Goal: Task Accomplishment & Management: Manage account settings

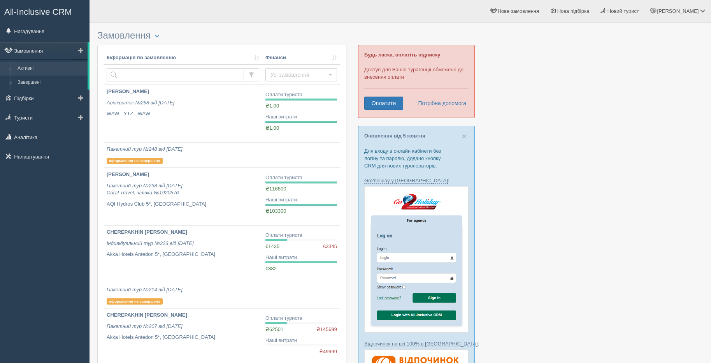
click at [26, 49] on link "Замовлення" at bounding box center [44, 50] width 88 height 17
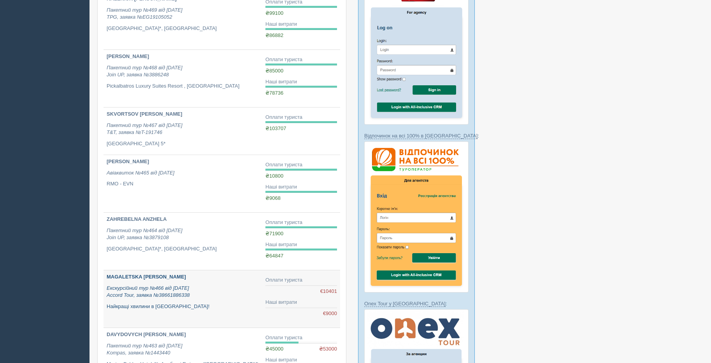
scroll to position [415, 0]
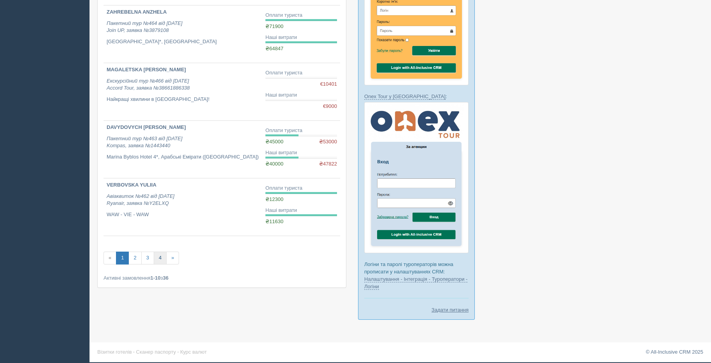
click at [158, 260] on link "4" at bounding box center [160, 257] width 13 height 13
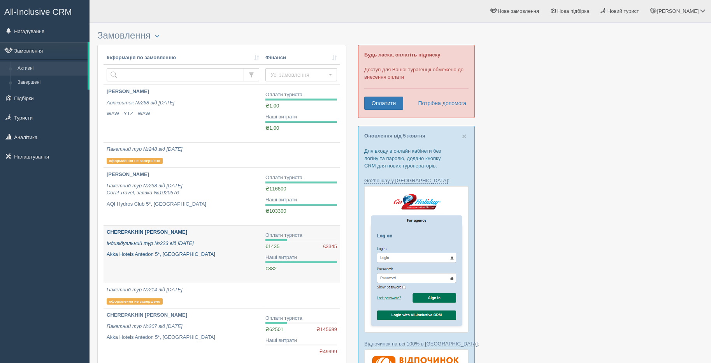
scroll to position [52, 0]
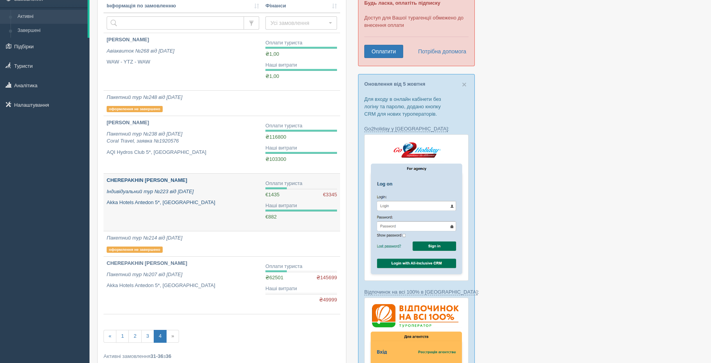
click at [157, 208] on link "CHEREPAKHIN VIKTOR Індивідуальний тур №223 від 16.03.2025 Akka Hotels Antedon 5…" at bounding box center [183, 202] width 159 height 57
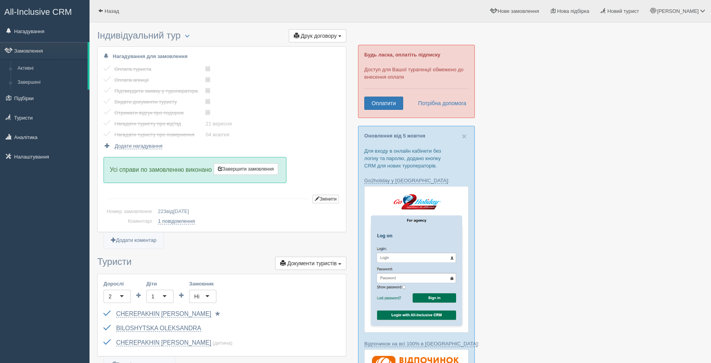
click at [104, 131] on label at bounding box center [104, 131] width 0 height 0
click at [0, 0] on input "checkbox" at bounding box center [0, 0] width 0 height 0
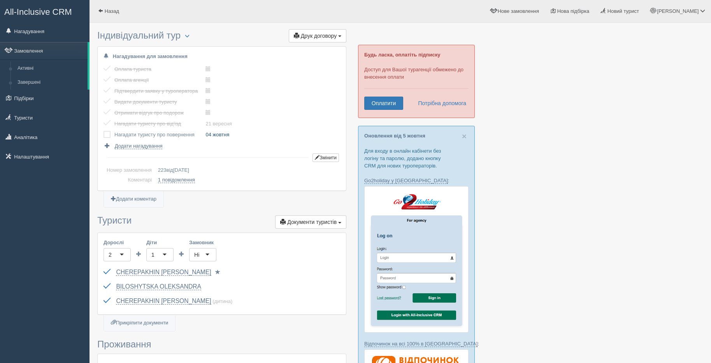
click at [211, 136] on link "04 жовтня" at bounding box center [218, 135] width 24 height 6
type input "2025-10-06 10:15"
select select "10"
select select "15"
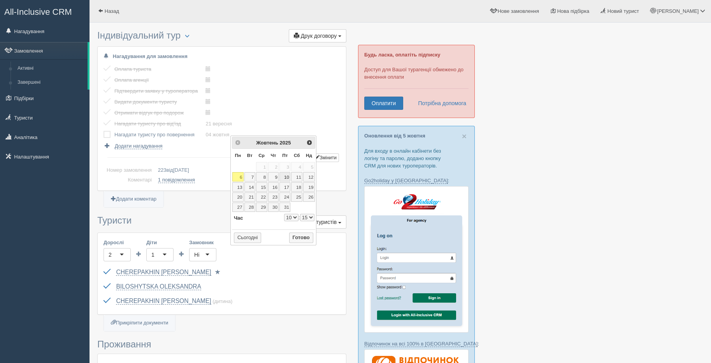
click at [285, 174] on link "10" at bounding box center [285, 176] width 11 height 9
select select "10"
select select "15"
type input "2025-10-10 10:15"
click at [297, 235] on button "Готово" at bounding box center [301, 237] width 24 height 11
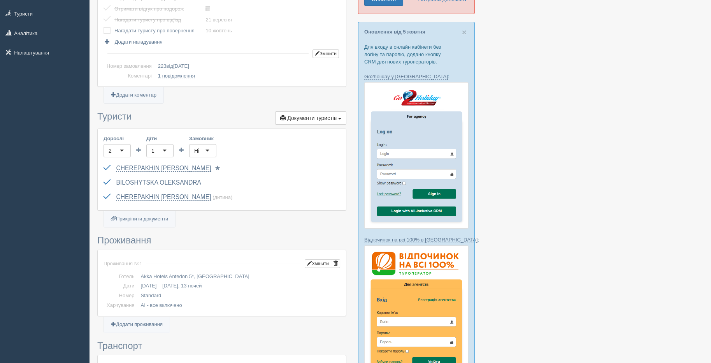
scroll to position [311, 0]
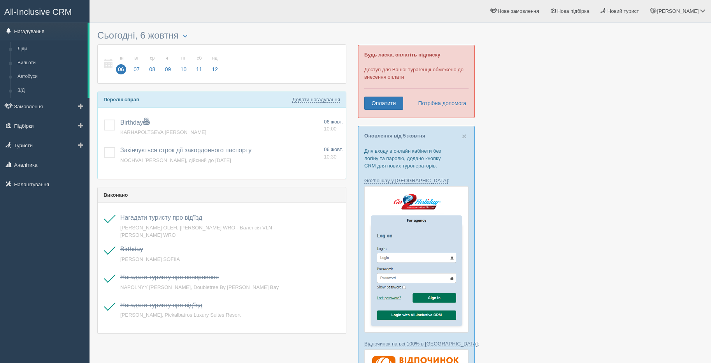
click at [40, 27] on link "Нагадування" at bounding box center [44, 31] width 88 height 17
